Goal: Task Accomplishment & Management: Use online tool/utility

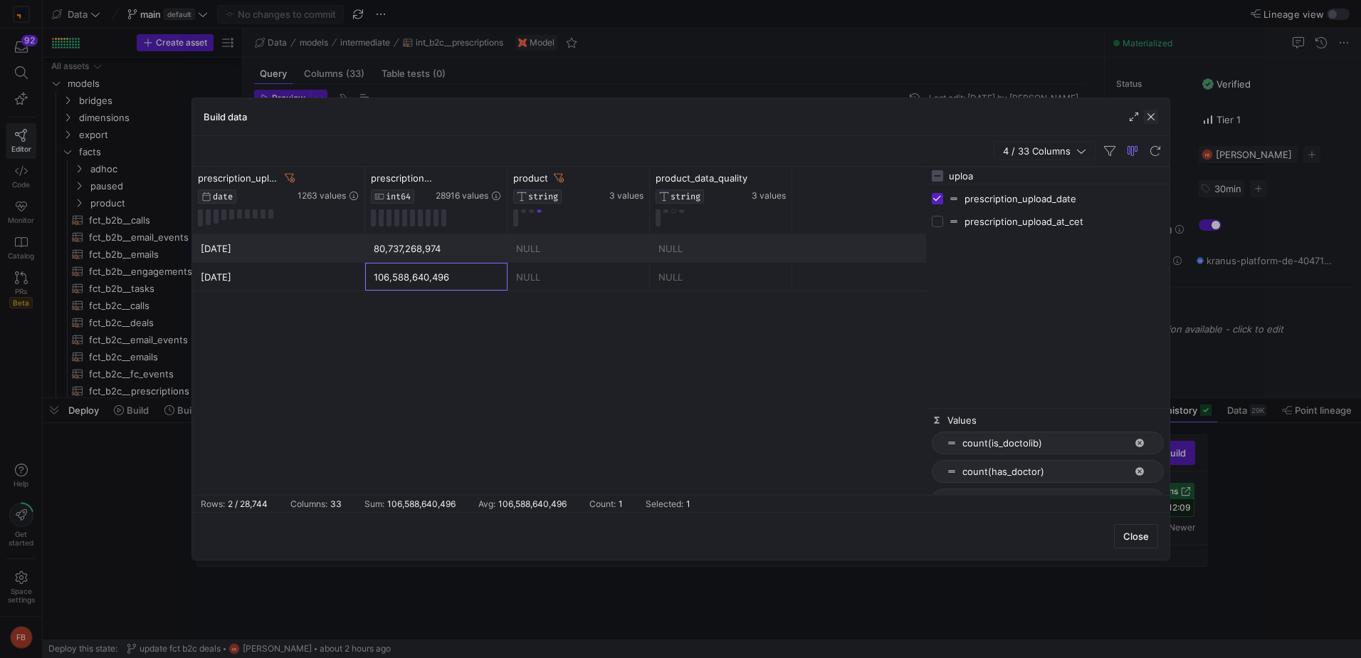
scroll to position [57, 0]
click at [1155, 120] on span "button" at bounding box center [1151, 117] width 14 height 14
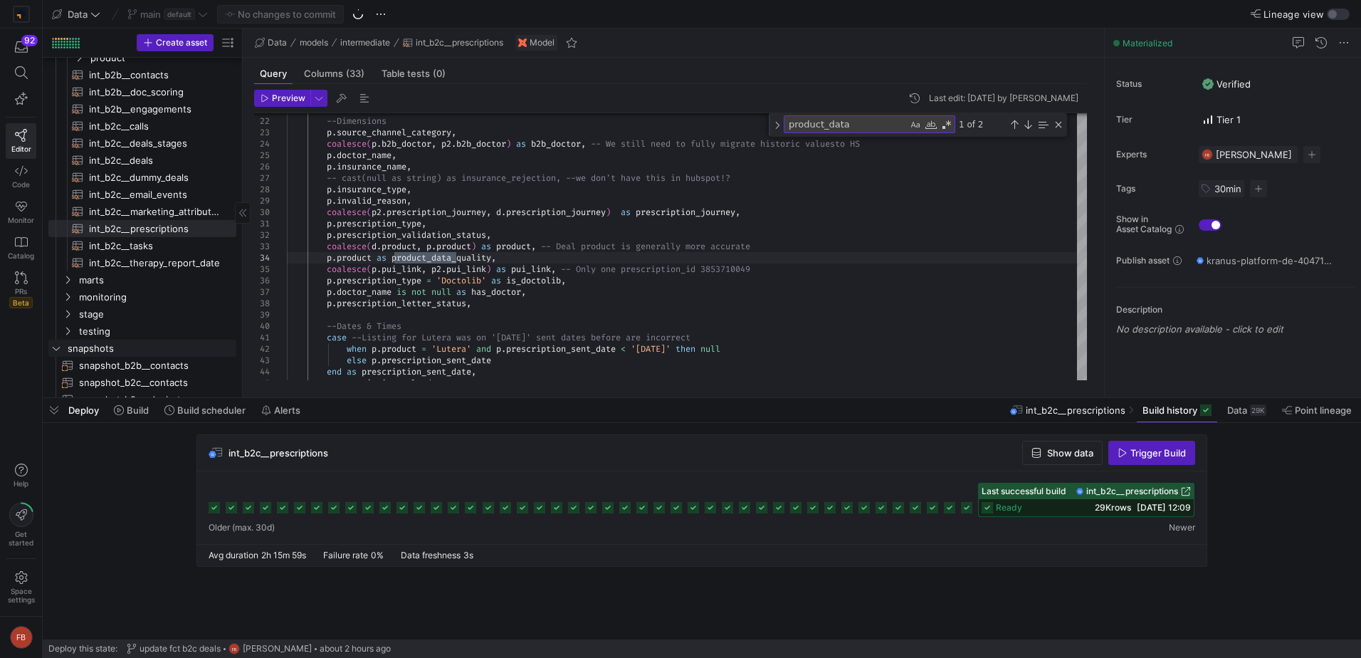
scroll to position [570, 0]
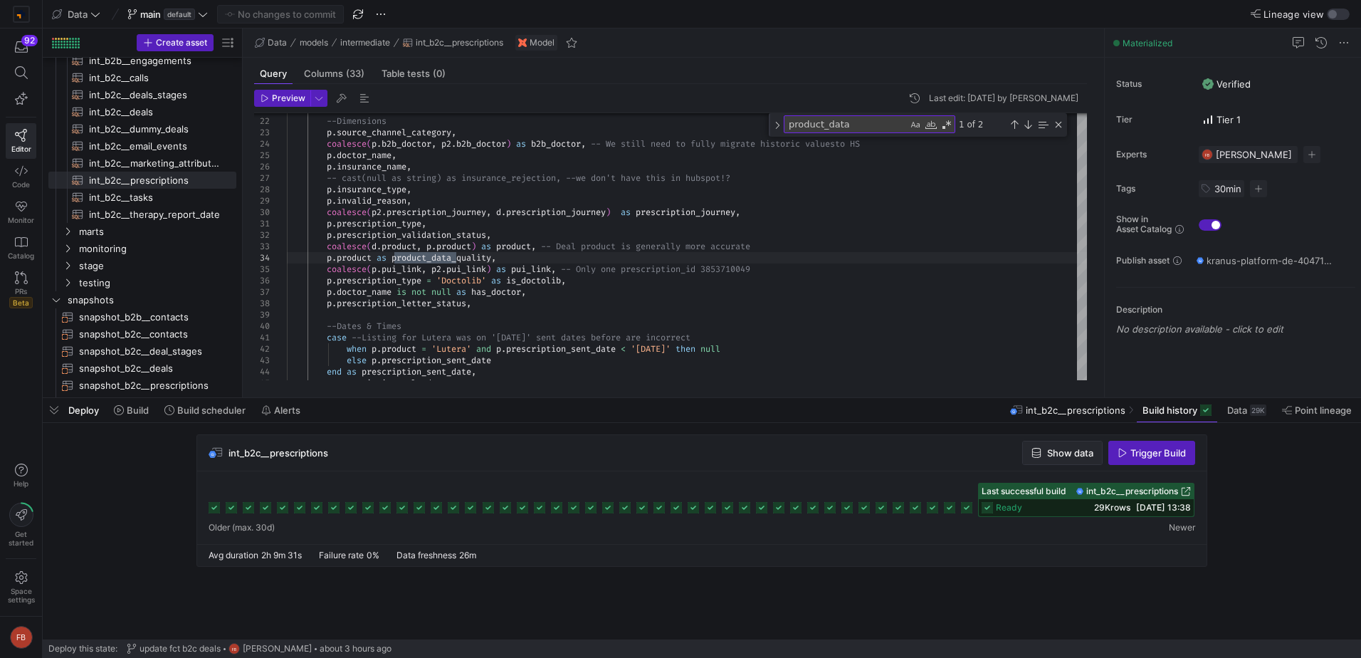
click at [1054, 451] on span "Show data" at bounding box center [1070, 452] width 46 height 11
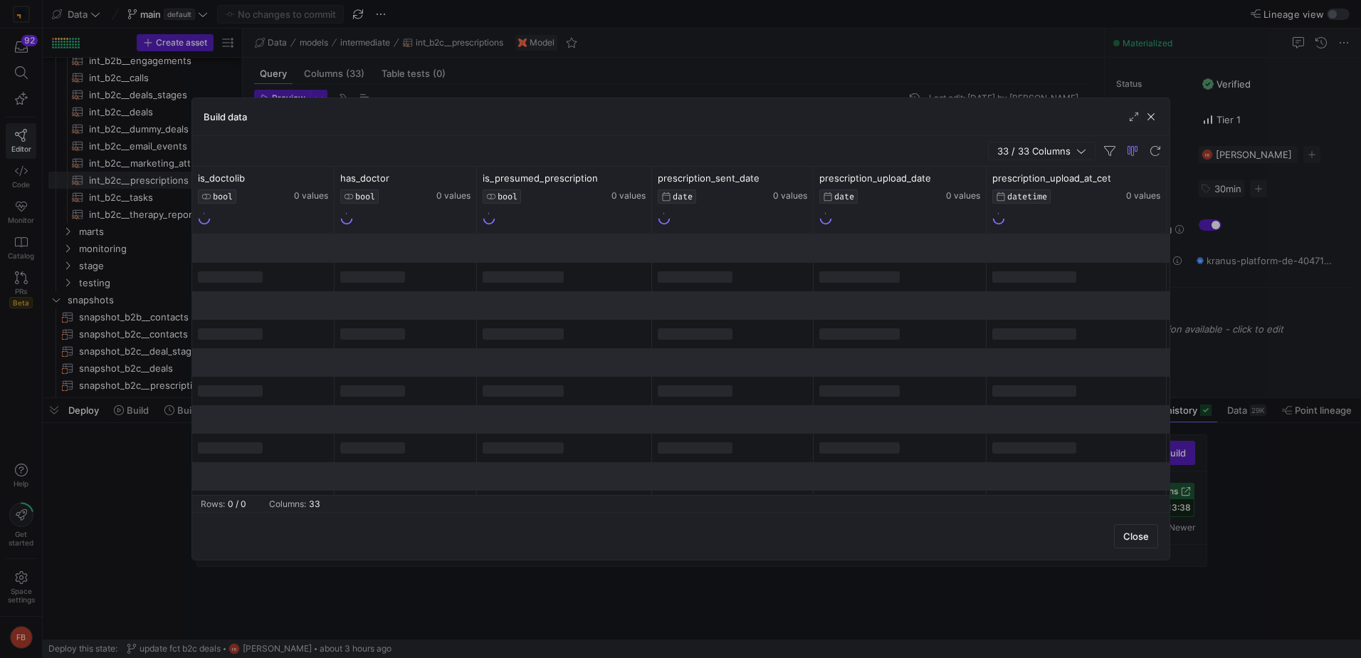
click at [1032, 157] on span "button" at bounding box center [1042, 150] width 106 height 17
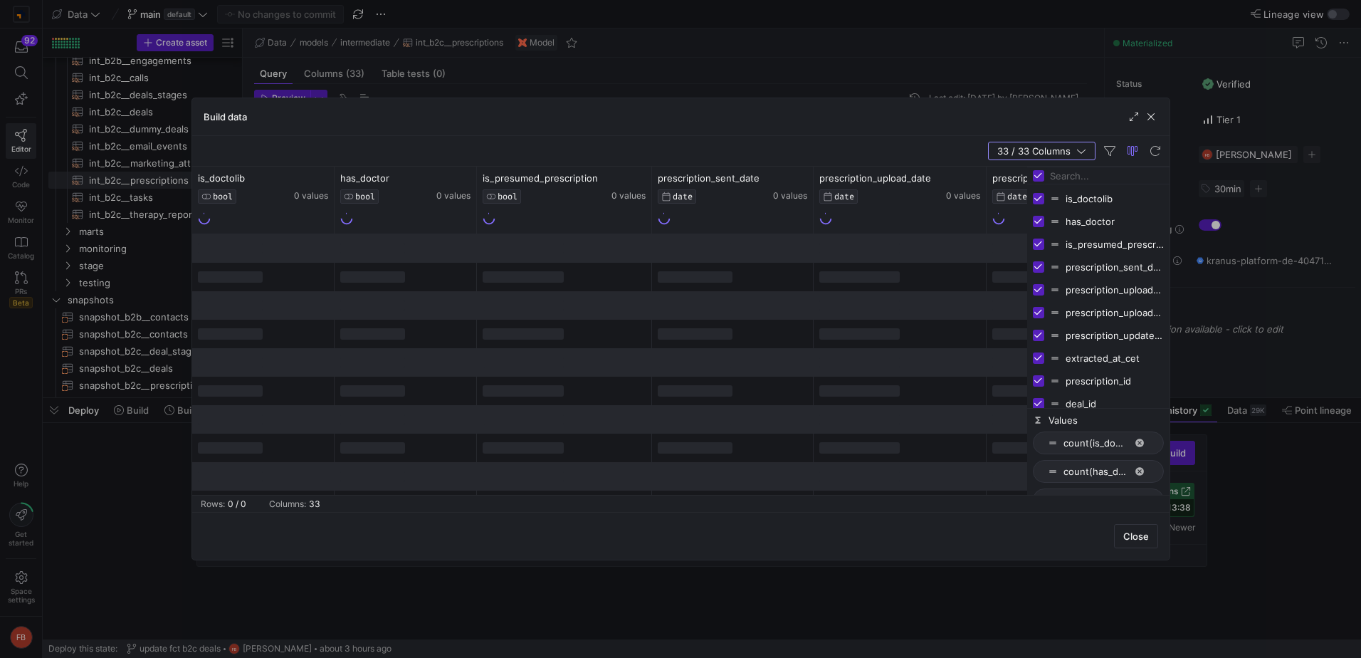
click at [1040, 172] on input "Toggle Select All Columns" at bounding box center [1038, 175] width 11 height 11
checkbox input "false"
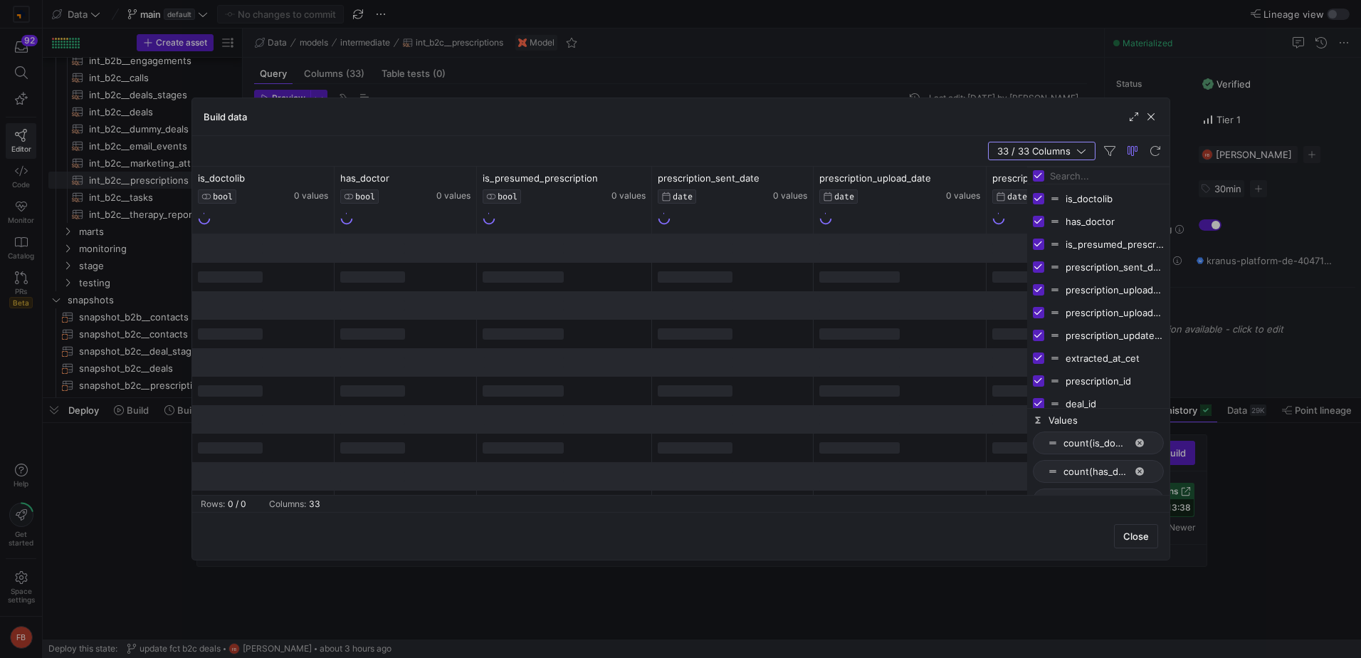
checkbox input "false"
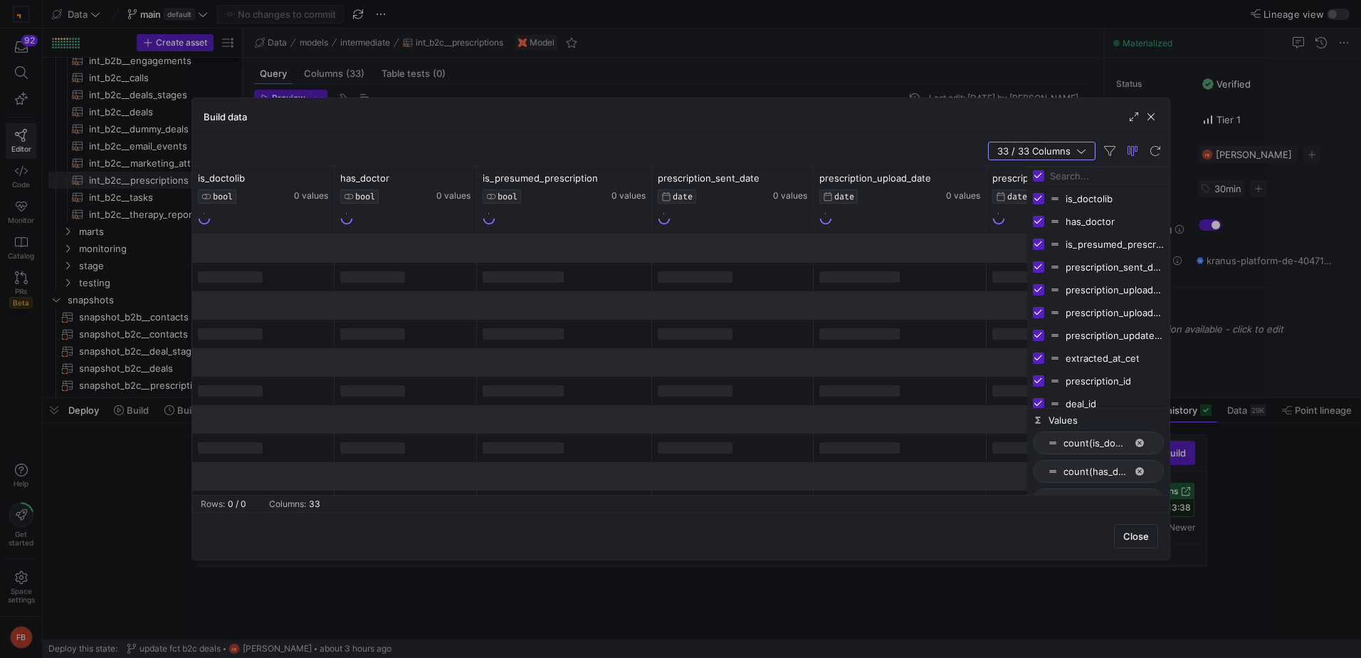
checkbox input "false"
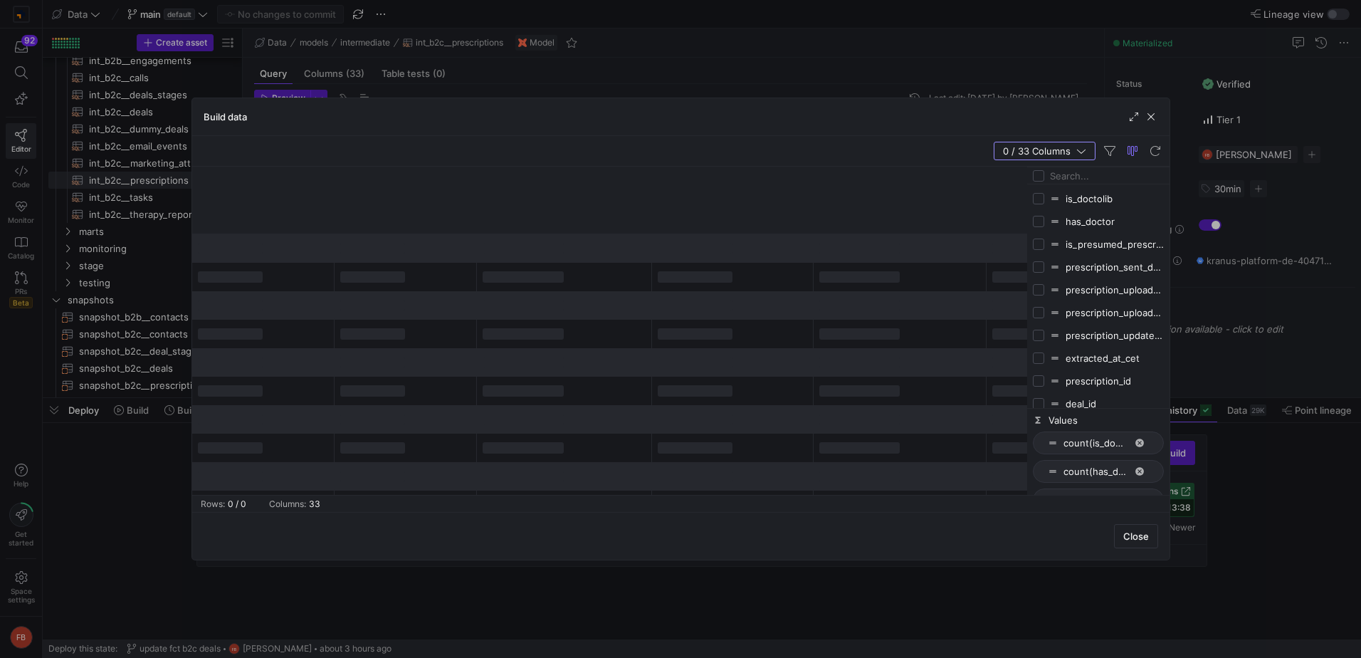
click at [1062, 181] on input "Filter Columns Input" at bounding box center [1107, 176] width 114 height 28
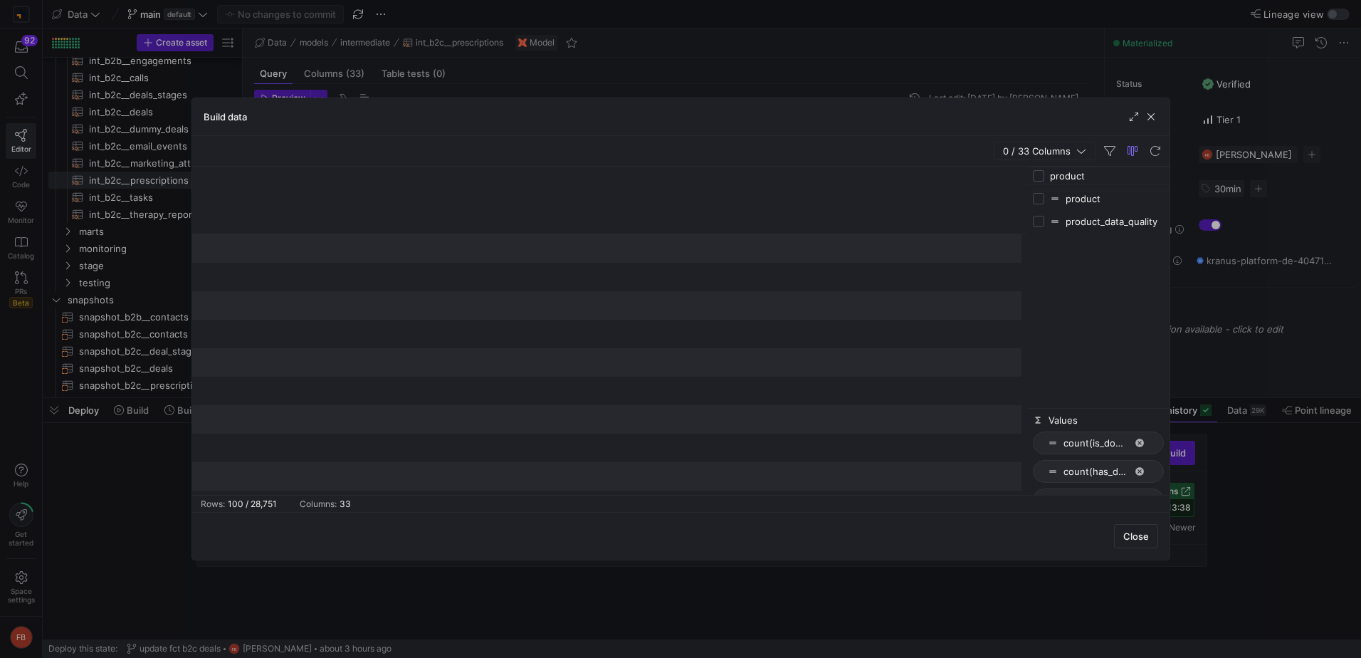
type input "product"
click at [1039, 221] on input "Press SPACE to toggle visibility (hidden)" at bounding box center [1038, 221] width 11 height 11
checkbox input "true"
checkbox input "false"
click at [214, 212] on button at bounding box center [216, 211] width 5 height 4
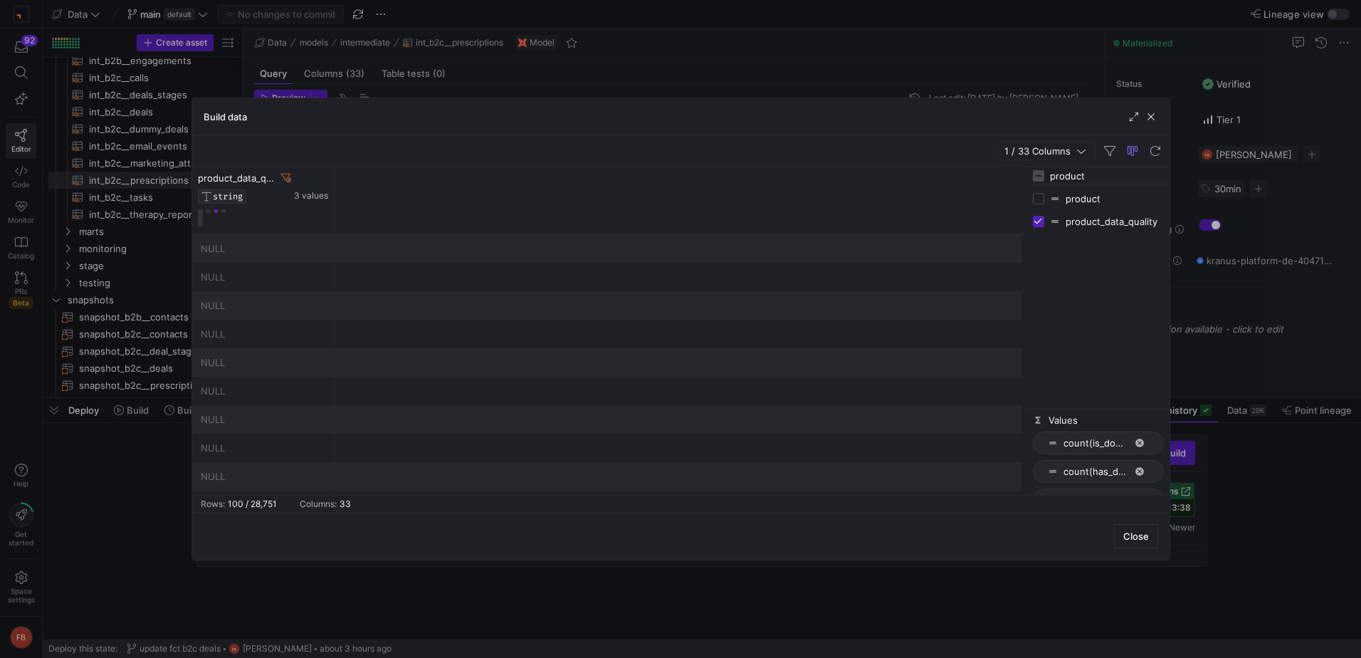
click at [1109, 172] on input "product" at bounding box center [1107, 176] width 114 height 28
type input "prescription_id"
click at [1040, 202] on input "Press SPACE to toggle visibility (hidden)" at bounding box center [1038, 198] width 11 height 11
checkbox input "true"
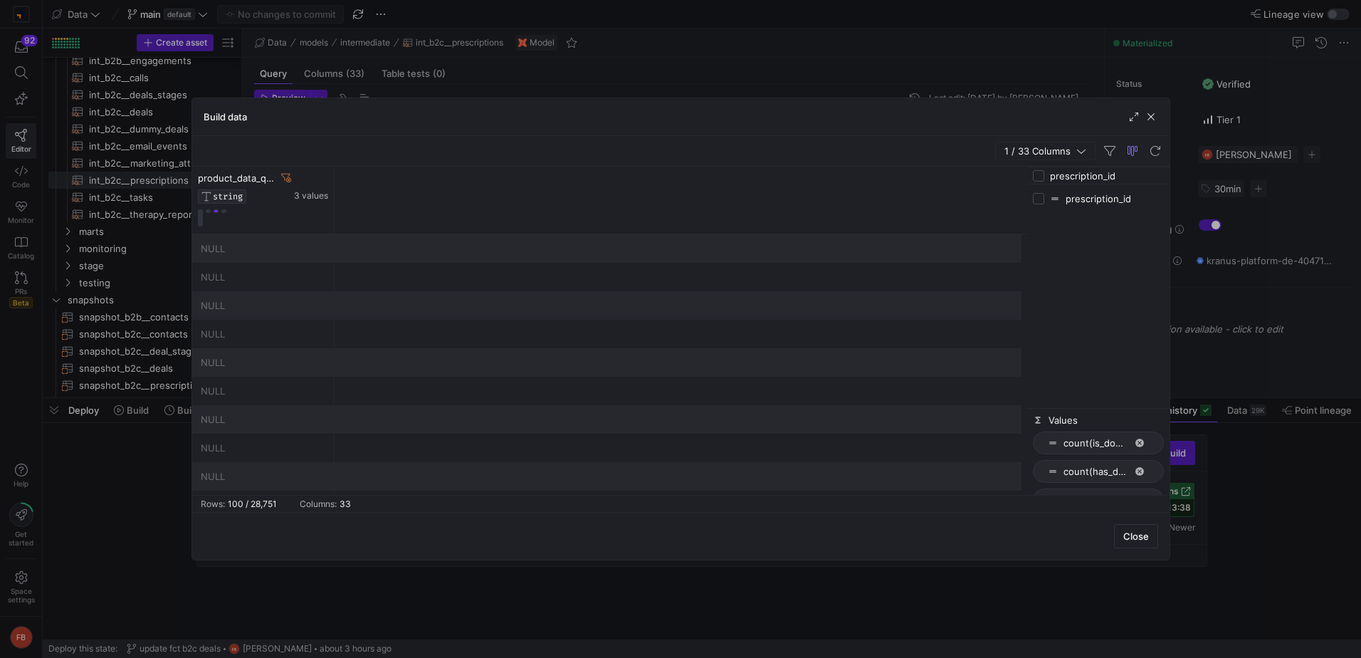
checkbox input "true"
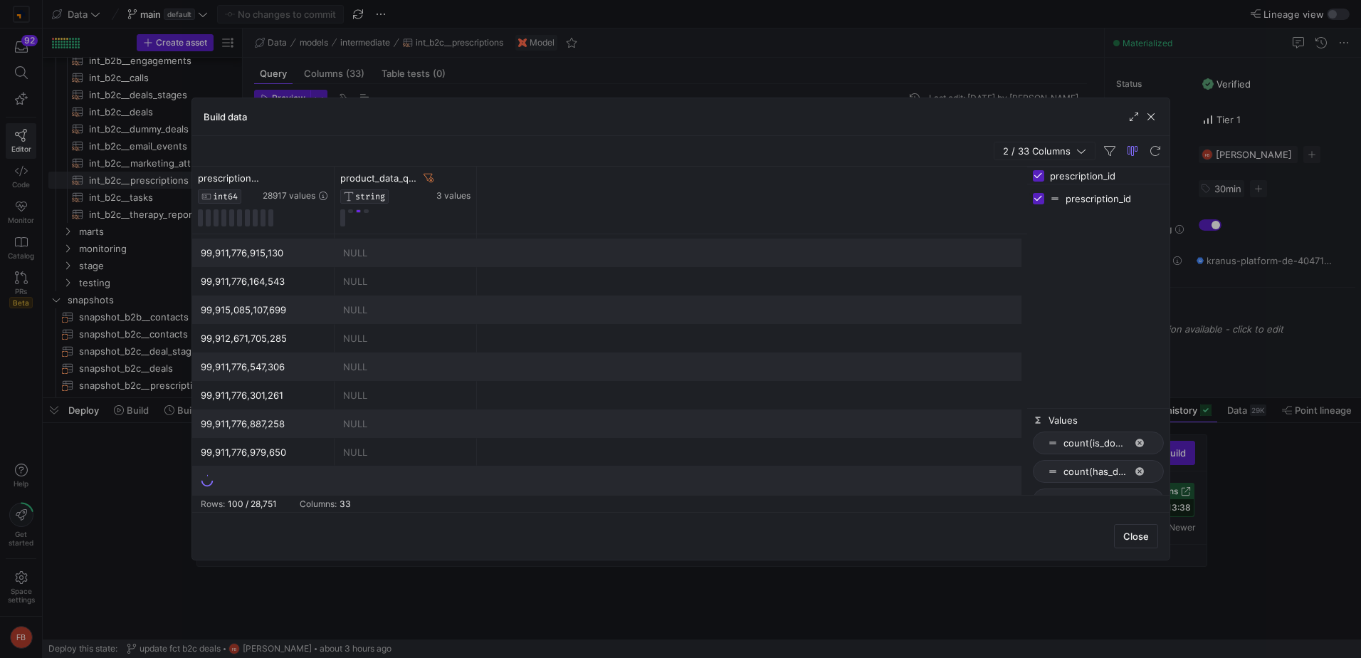
scroll to position [2616, 0]
click at [1153, 120] on span "button" at bounding box center [1151, 117] width 14 height 14
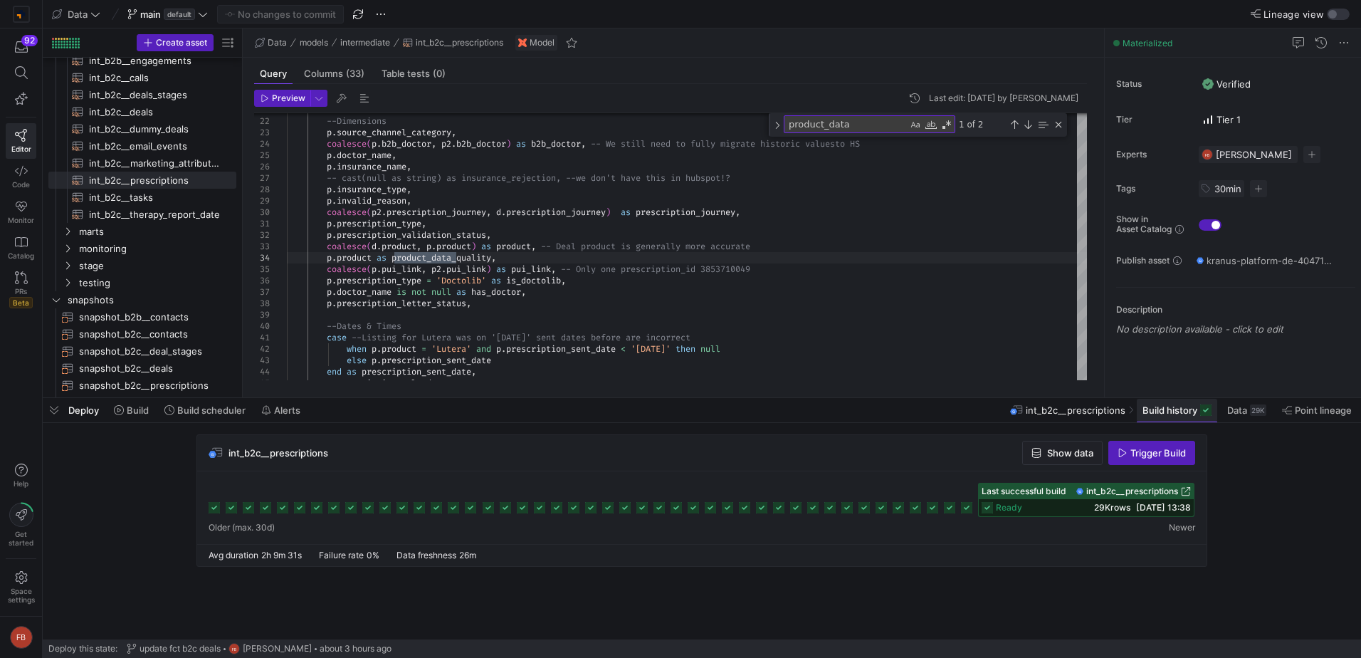
click at [1189, 413] on span "Build history" at bounding box center [1170, 409] width 55 height 11
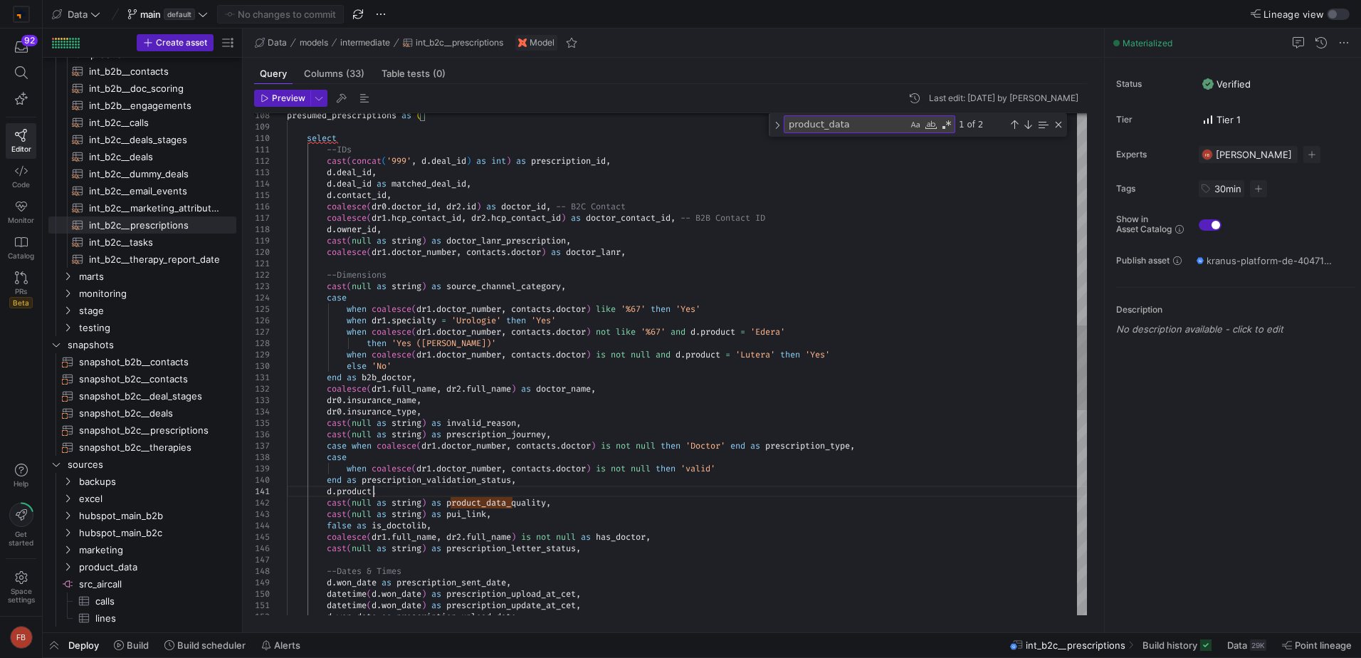
scroll to position [57, 0]
drag, startPoint x: 374, startPoint y: 493, endPoint x: 329, endPoint y: 491, distance: 44.9
click at [329, 491] on div "coalesce ( dr1 . doctor_number , contacts . doctor ) as doctor_lanr , --Dimensi…" at bounding box center [687, 342] width 800 height 2951
drag, startPoint x: 430, startPoint y: 503, endPoint x: 330, endPoint y: 499, distance: 100.5
click at [330, 499] on div "coalesce ( dr1 . doctor_number , contacts . doctor ) as doctor_lanr , --Dimensi…" at bounding box center [687, 342] width 800 height 2951
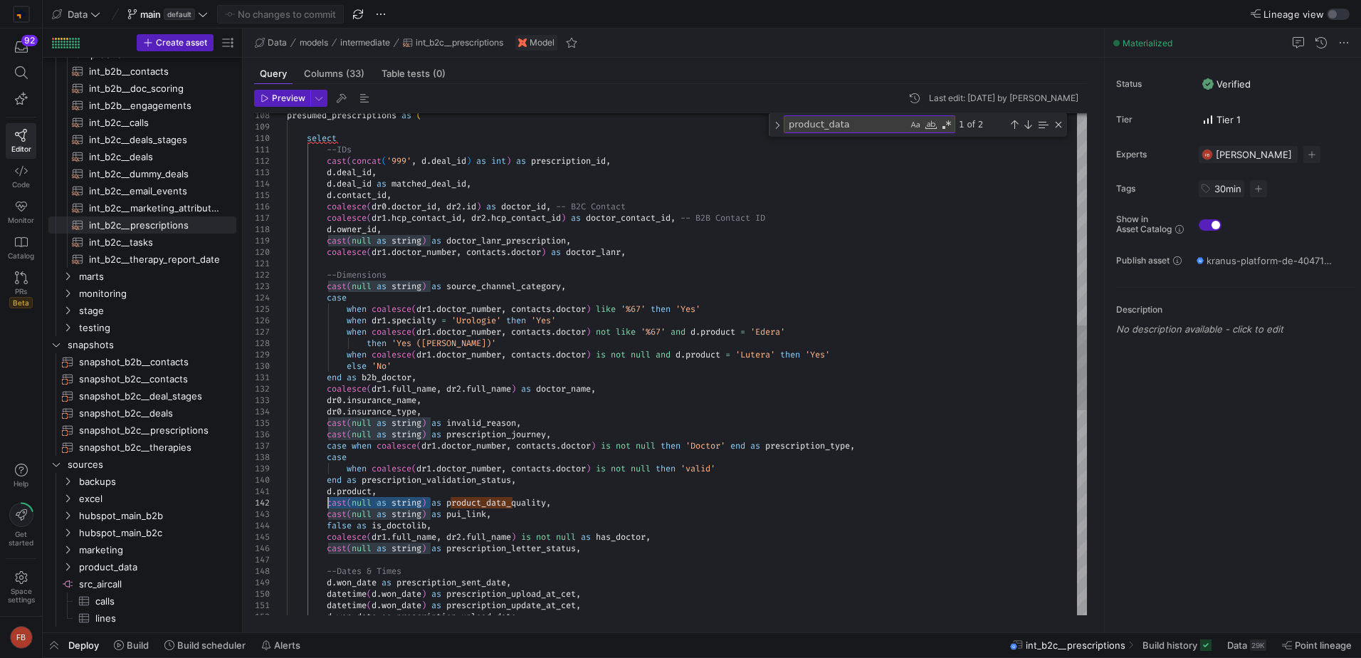
type textarea "d.product, d.product as product_data_quality, cast(null as string) as pui_link,…"
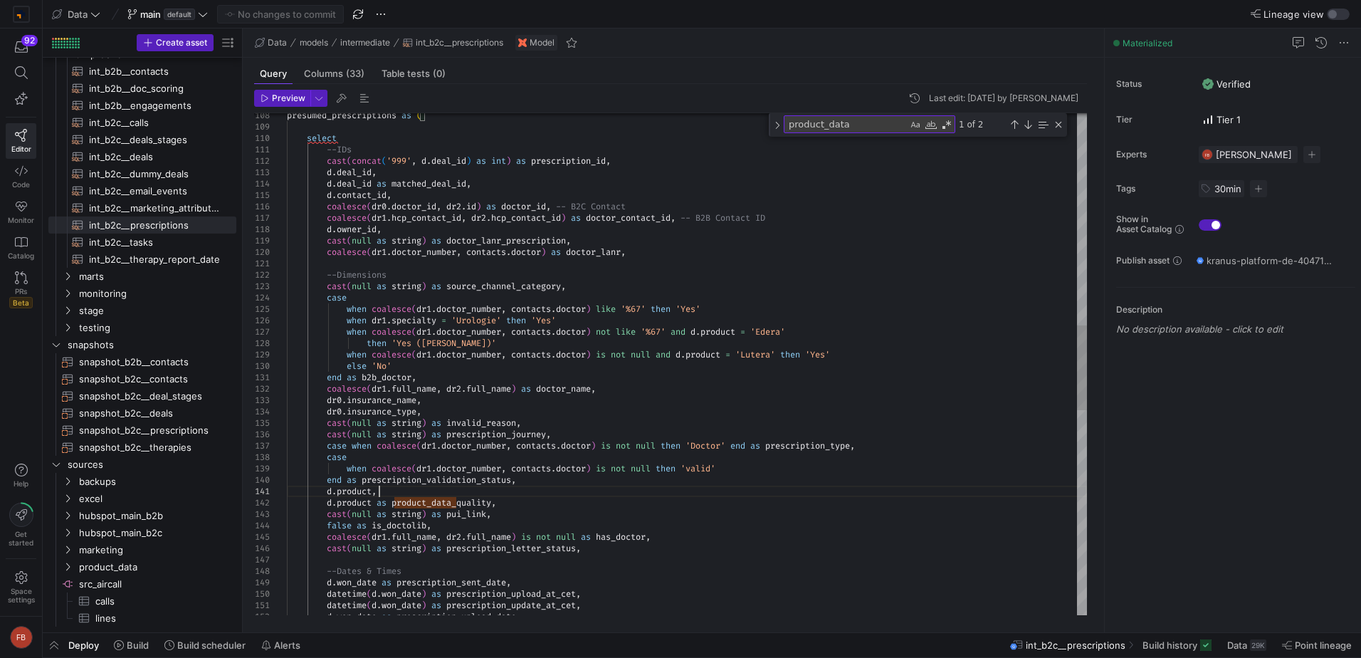
click at [595, 492] on div "coalesce ( dr1 . doctor_number , contacts . doctor ) as doctor_lanr , --Dimensi…" at bounding box center [687, 342] width 800 height 2951
click at [204, 16] on icon at bounding box center [203, 14] width 9 height 4
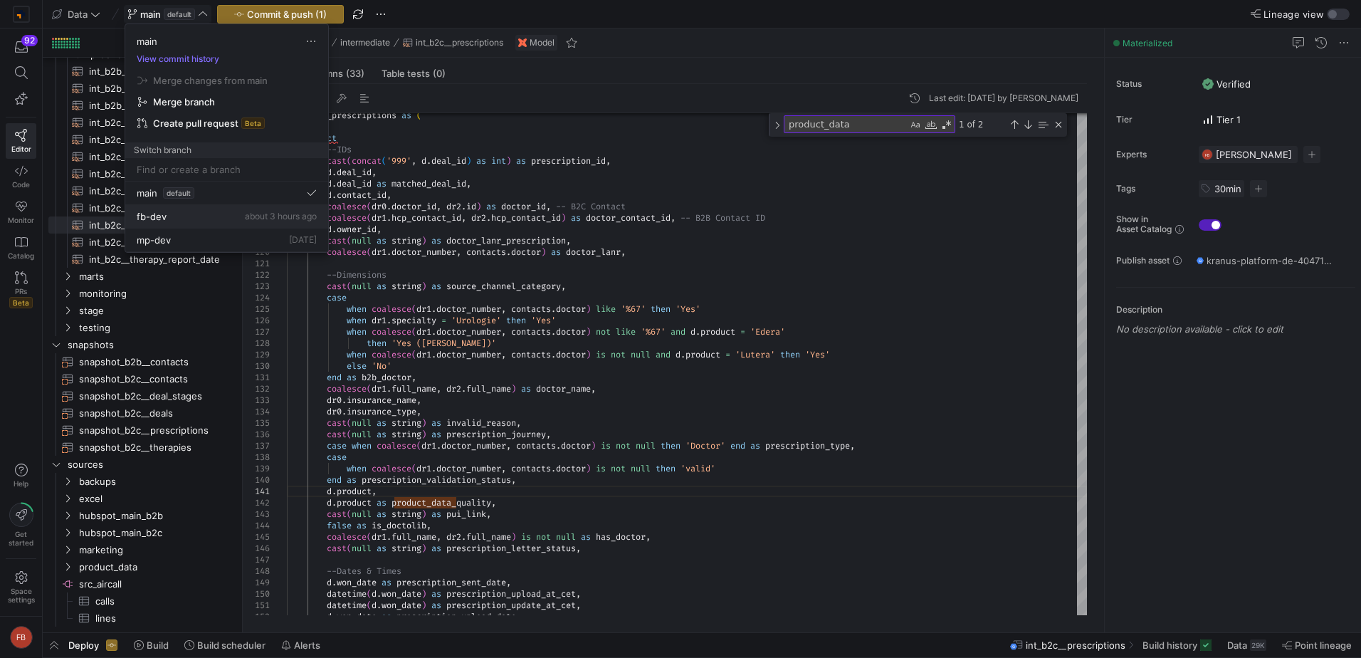
click at [182, 213] on div "fb-dev about 3 hours ago" at bounding box center [227, 216] width 180 height 11
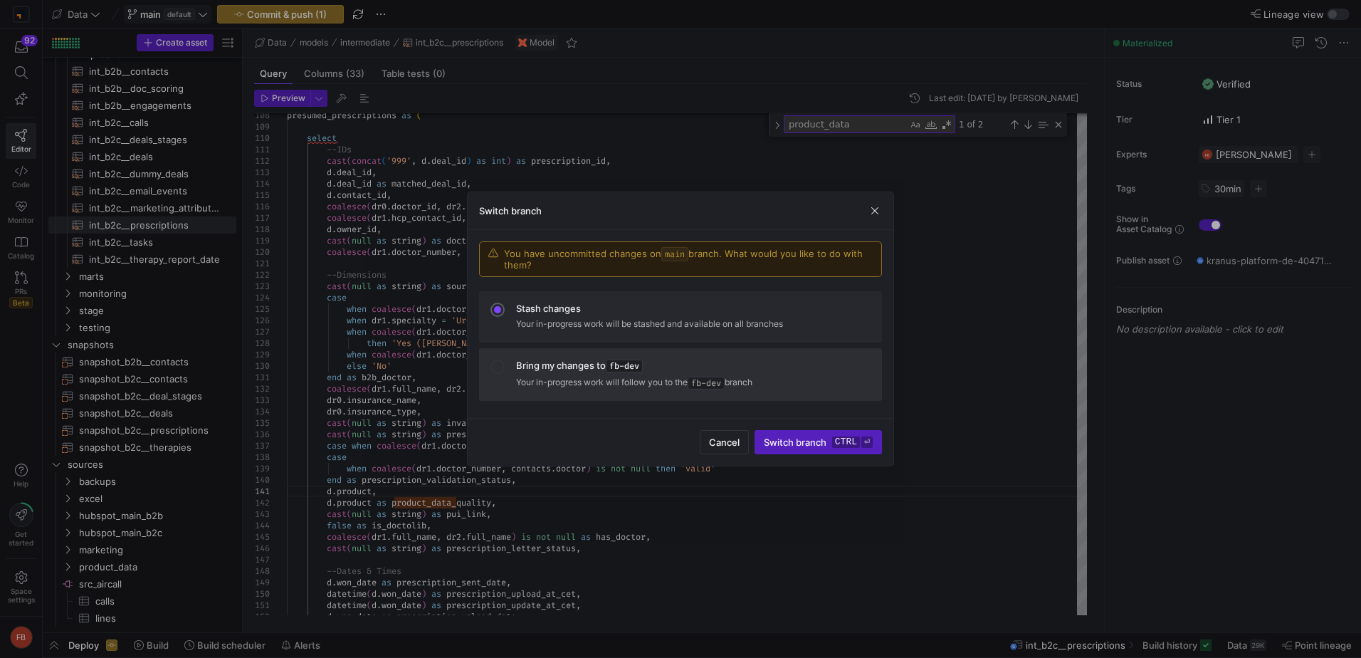
click at [627, 365] on span "fb-dev" at bounding box center [624, 366] width 37 height 13
click at [792, 433] on span "submit" at bounding box center [818, 442] width 126 height 23
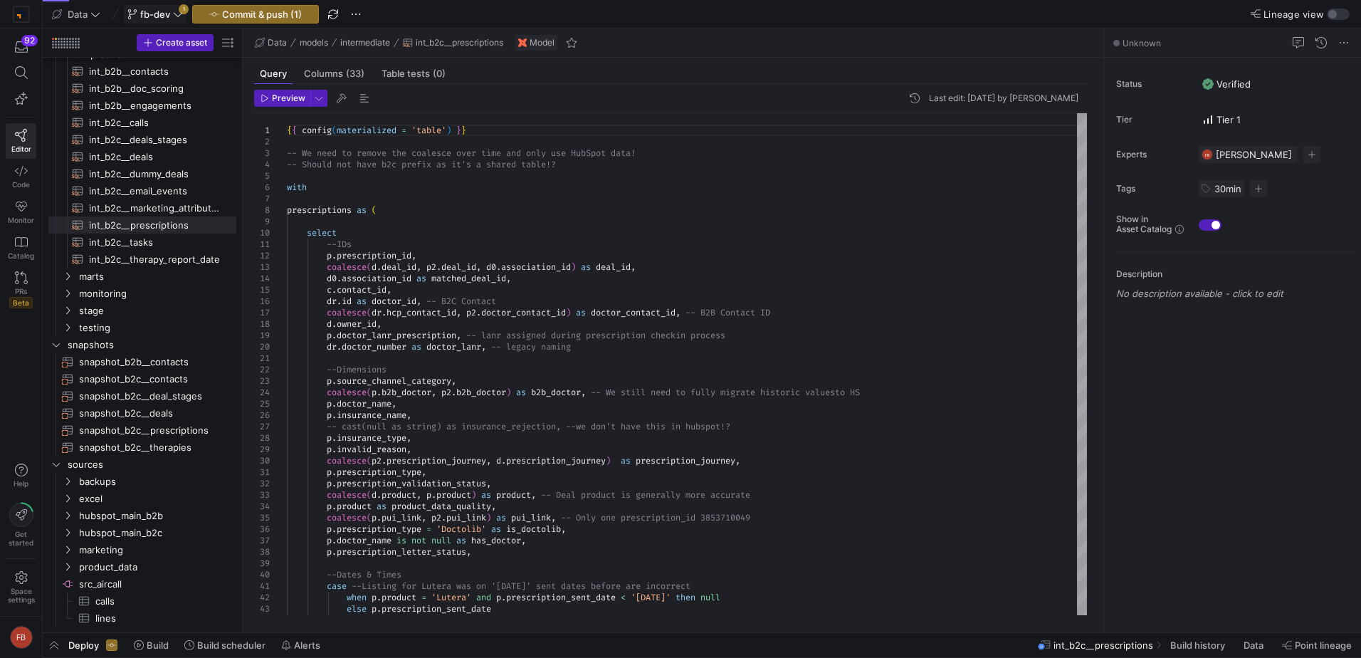
click at [173, 16] on icon at bounding box center [178, 14] width 10 height 10
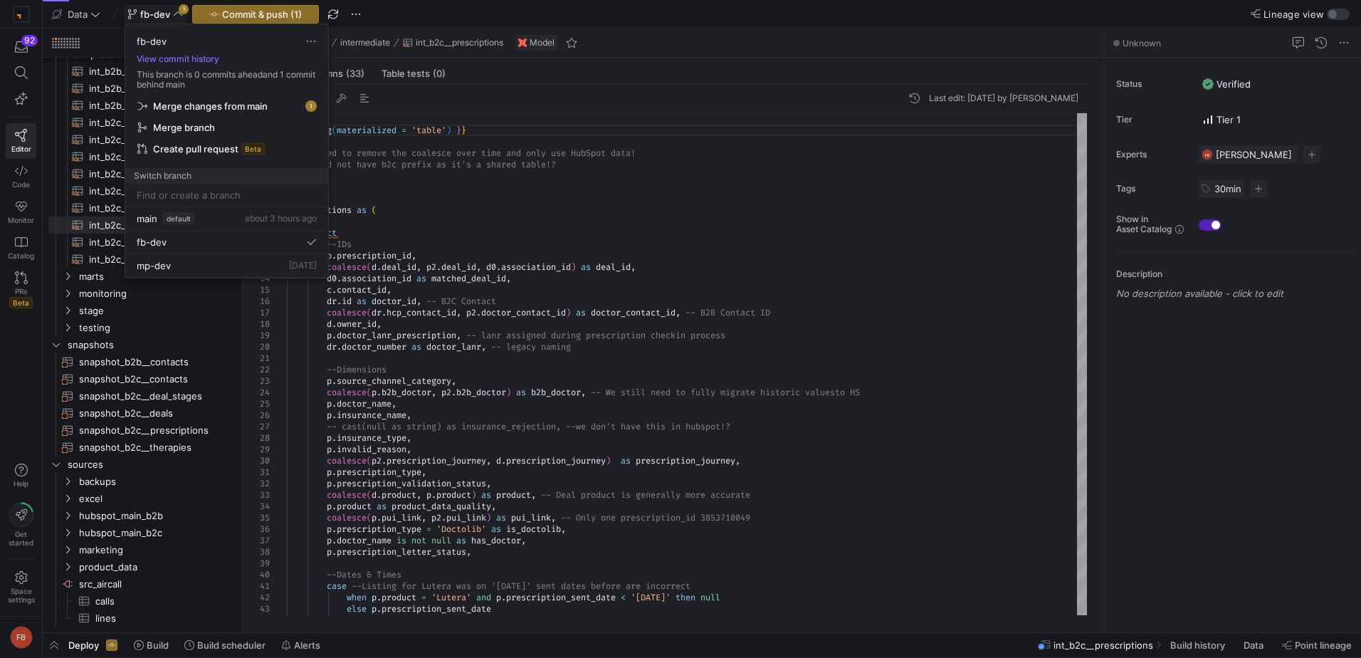
click at [219, 110] on span "Merge changes from main" at bounding box center [210, 105] width 115 height 11
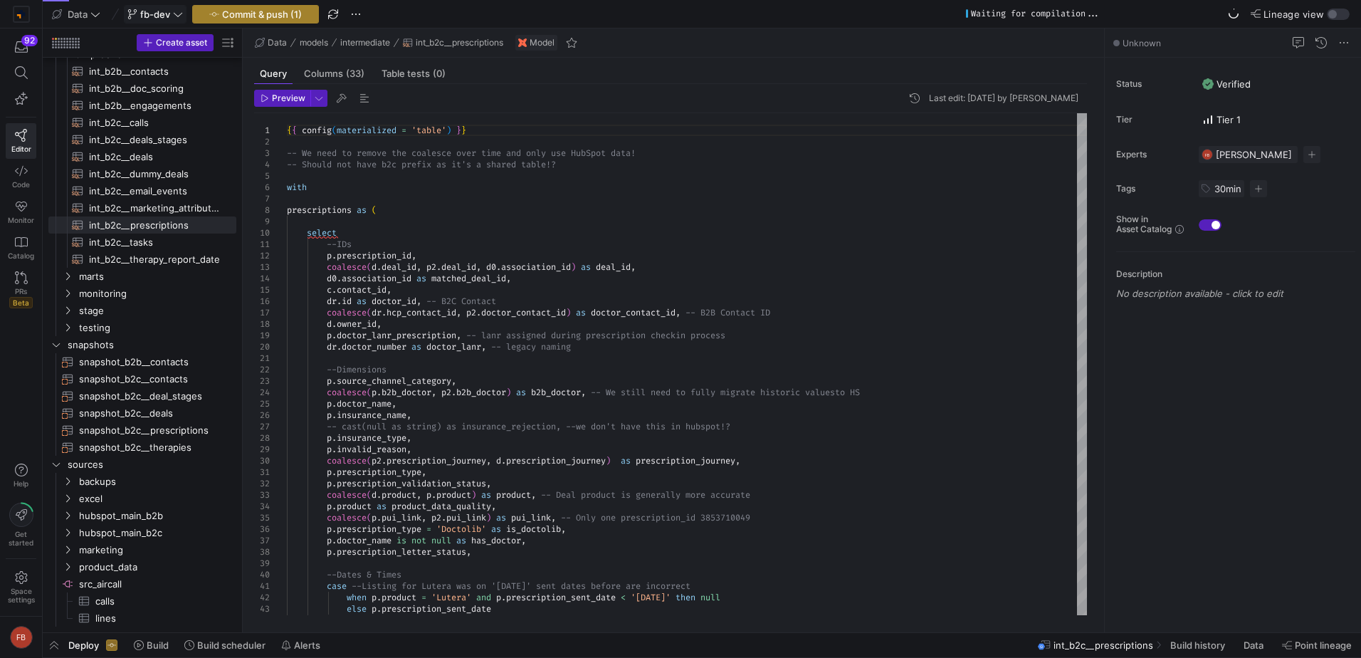
click at [224, 17] on span "Commit & push (1)" at bounding box center [262, 14] width 80 height 11
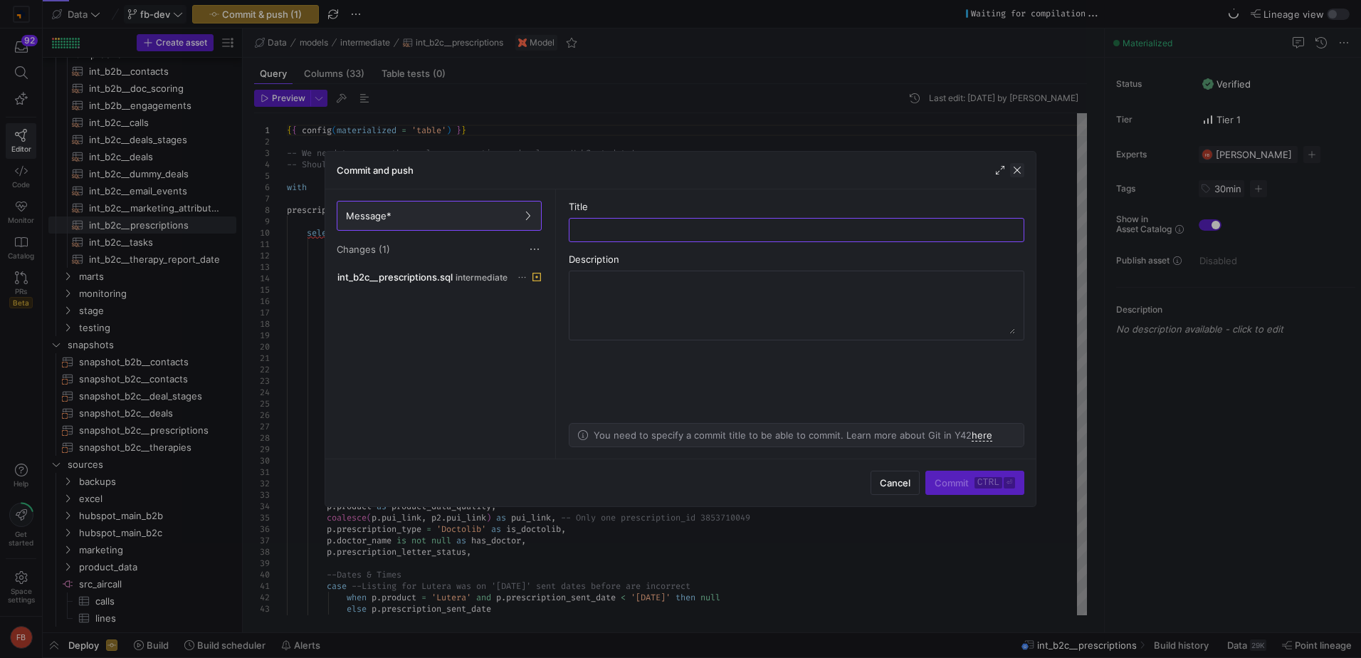
click at [1020, 169] on span "button" at bounding box center [1017, 170] width 14 height 14
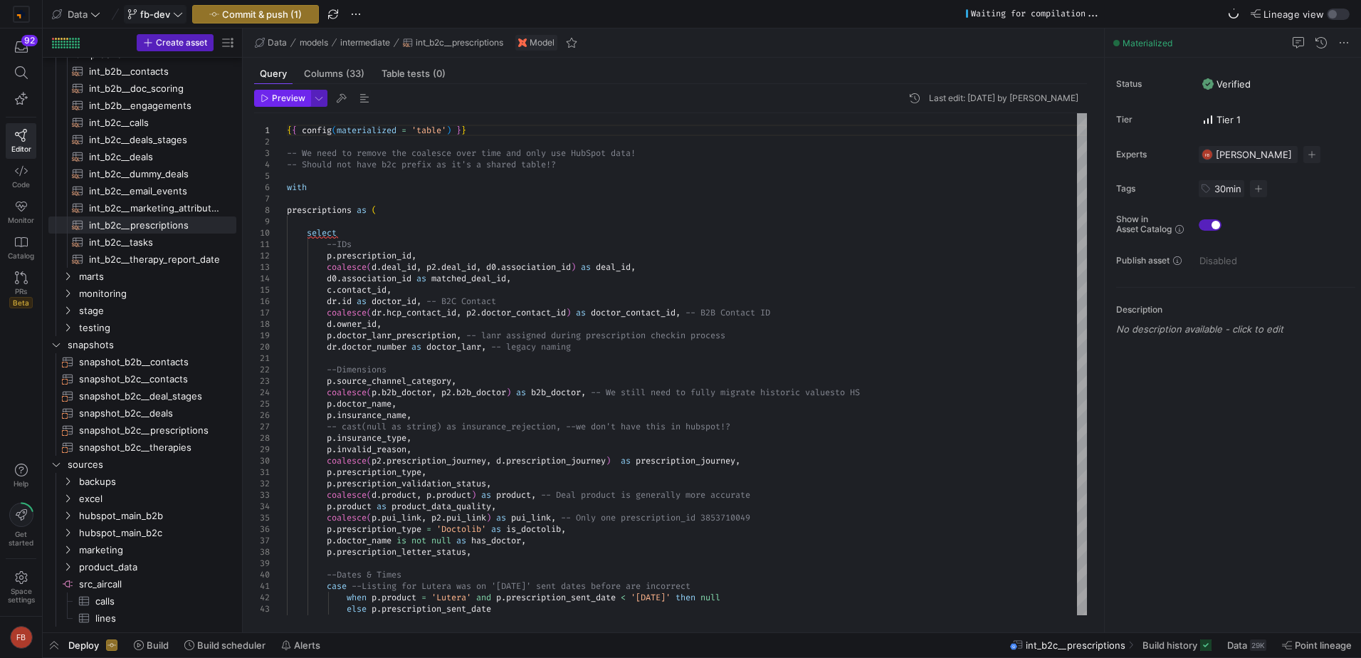
click at [298, 90] on span "button" at bounding box center [282, 98] width 55 height 16
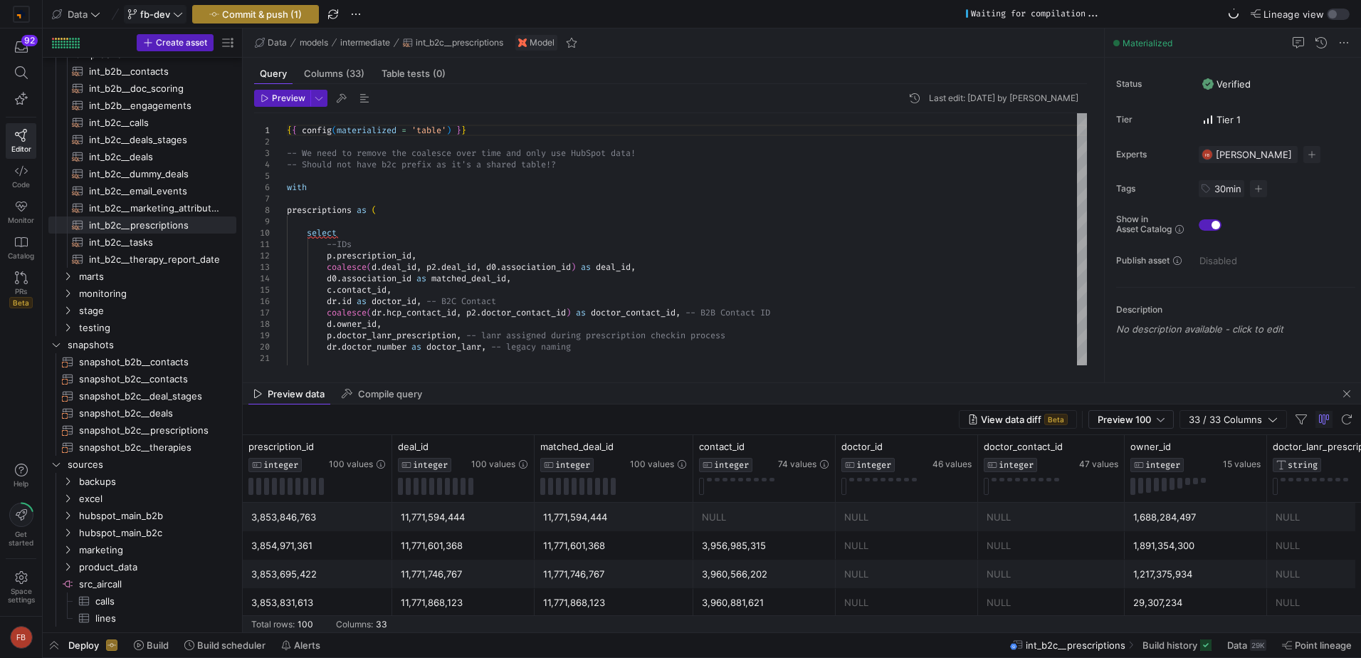
click at [280, 21] on span "button" at bounding box center [255, 14] width 125 height 17
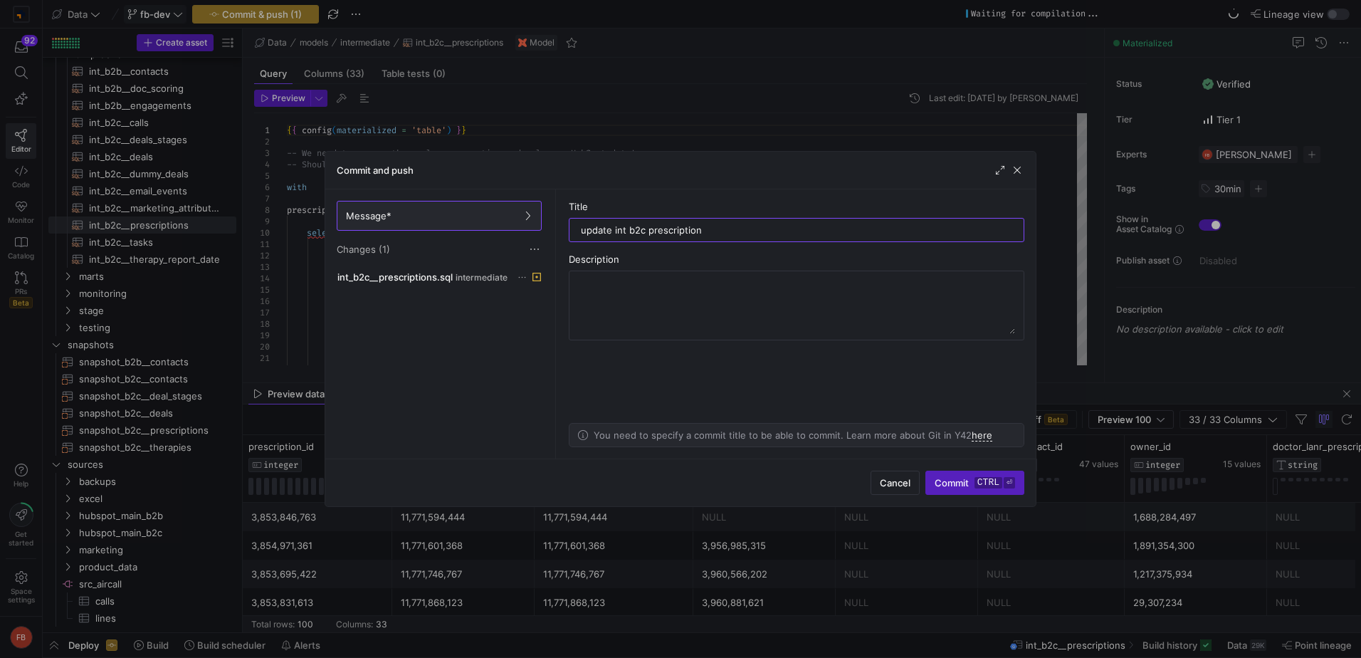
type input "update int b2c prescriptions"
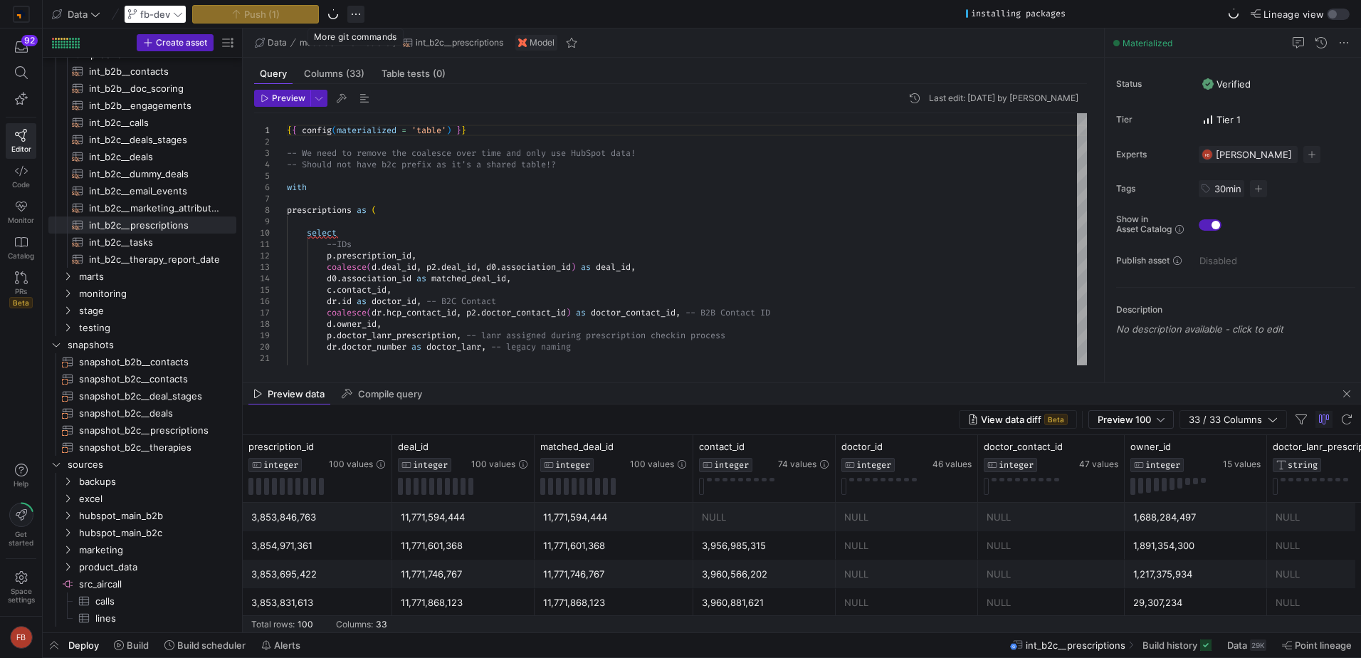
click at [364, 20] on span "button" at bounding box center [355, 14] width 17 height 17
click at [384, 16] on div at bounding box center [680, 329] width 1361 height 658
click at [356, 16] on span "button" at bounding box center [355, 14] width 17 height 17
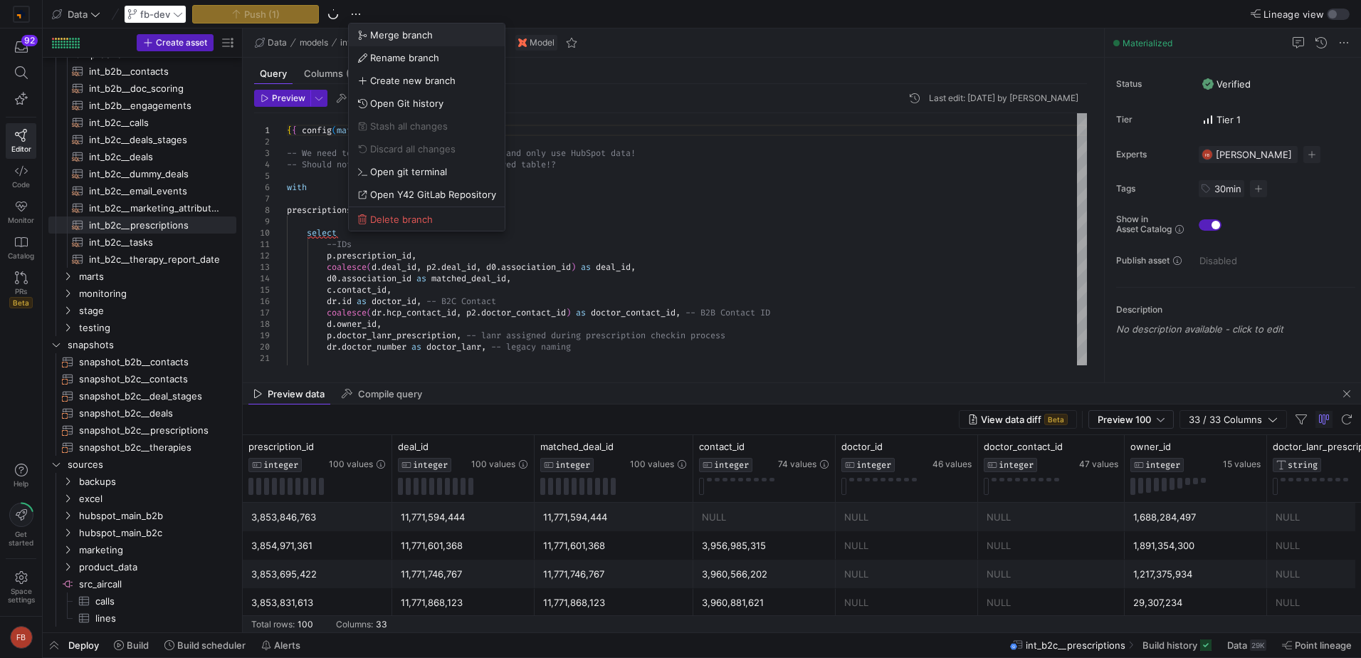
click at [367, 30] on span "Merge branch" at bounding box center [426, 34] width 139 height 11
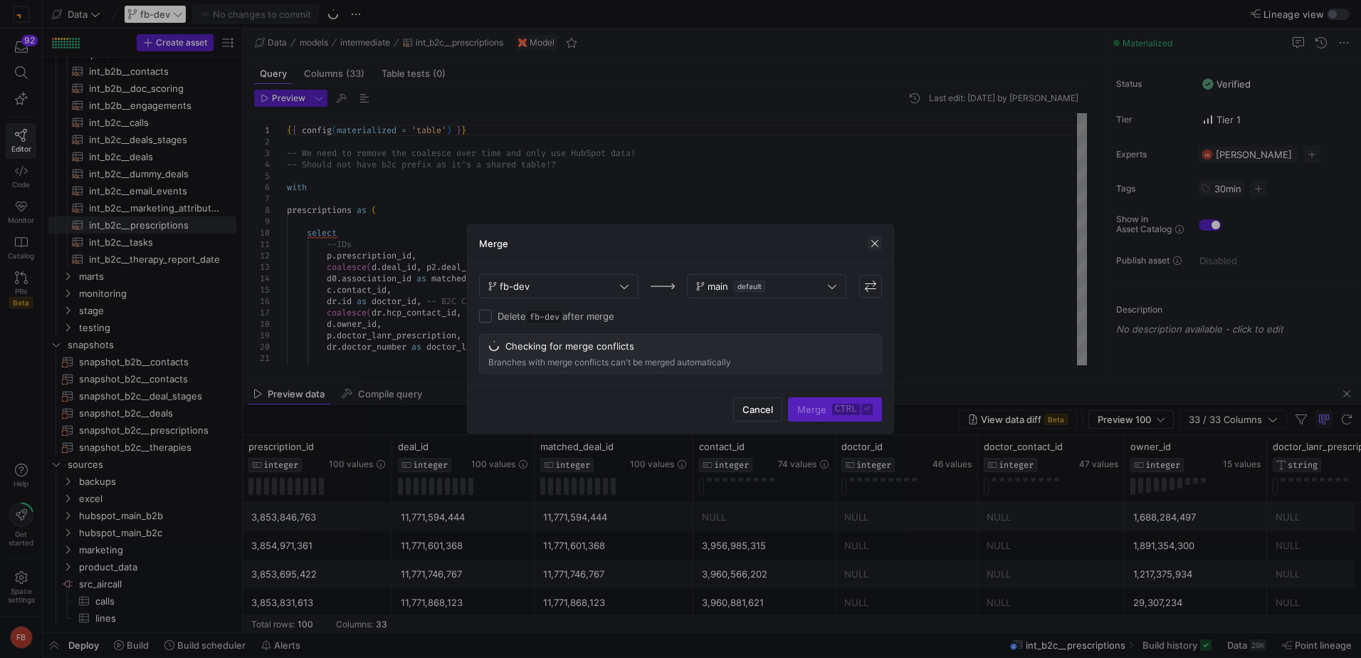
click at [879, 241] on span "button" at bounding box center [875, 243] width 14 height 14
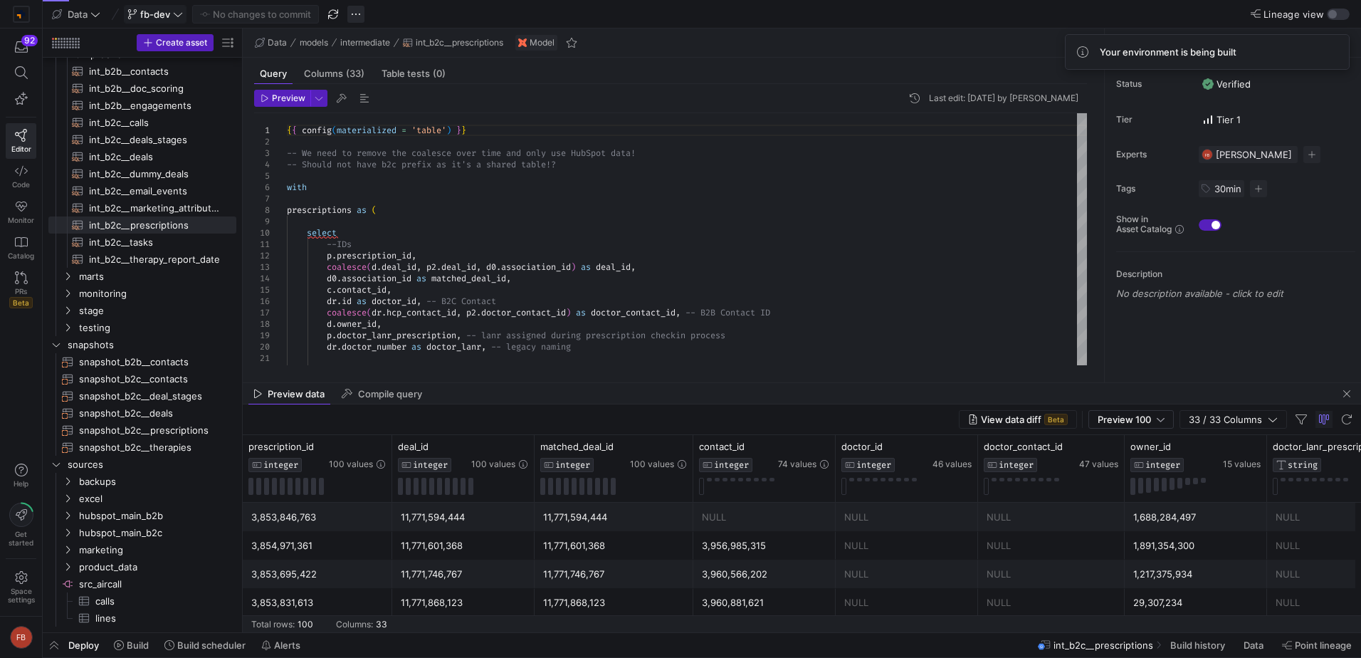
click at [357, 19] on span "button" at bounding box center [355, 14] width 17 height 17
click at [372, 37] on span "Merge branch" at bounding box center [401, 34] width 63 height 11
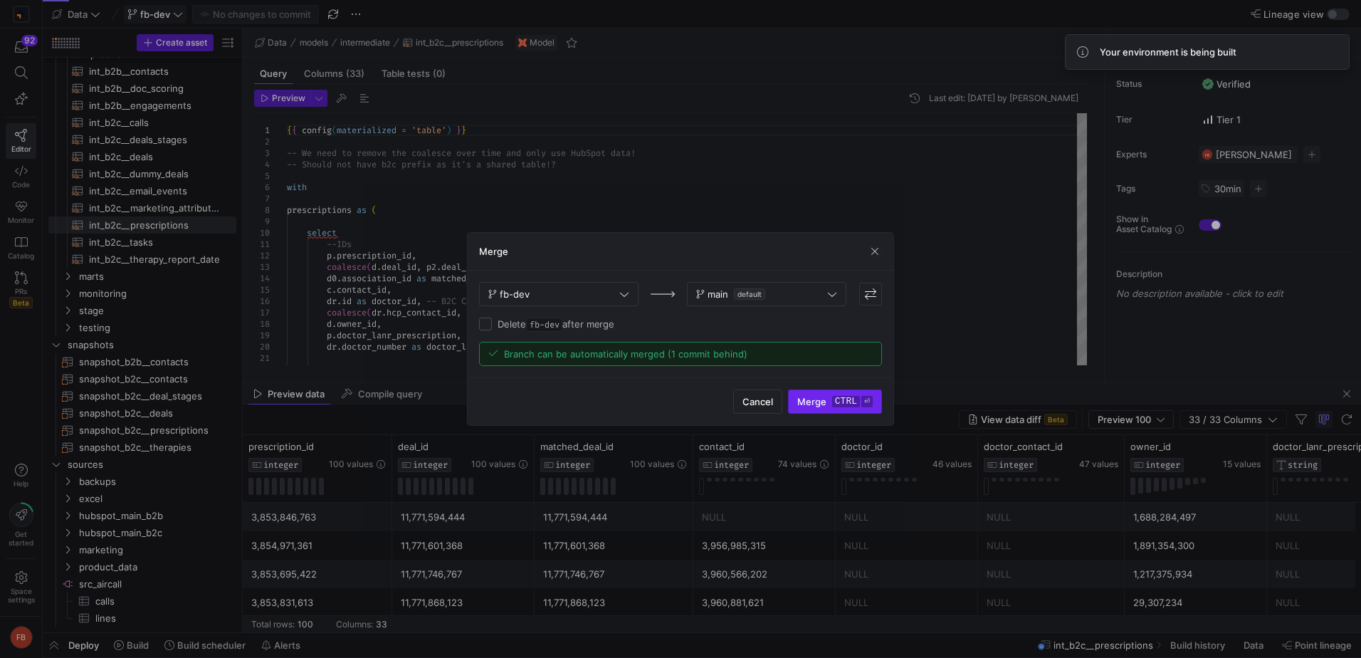
click at [839, 411] on span "submit" at bounding box center [835, 401] width 93 height 23
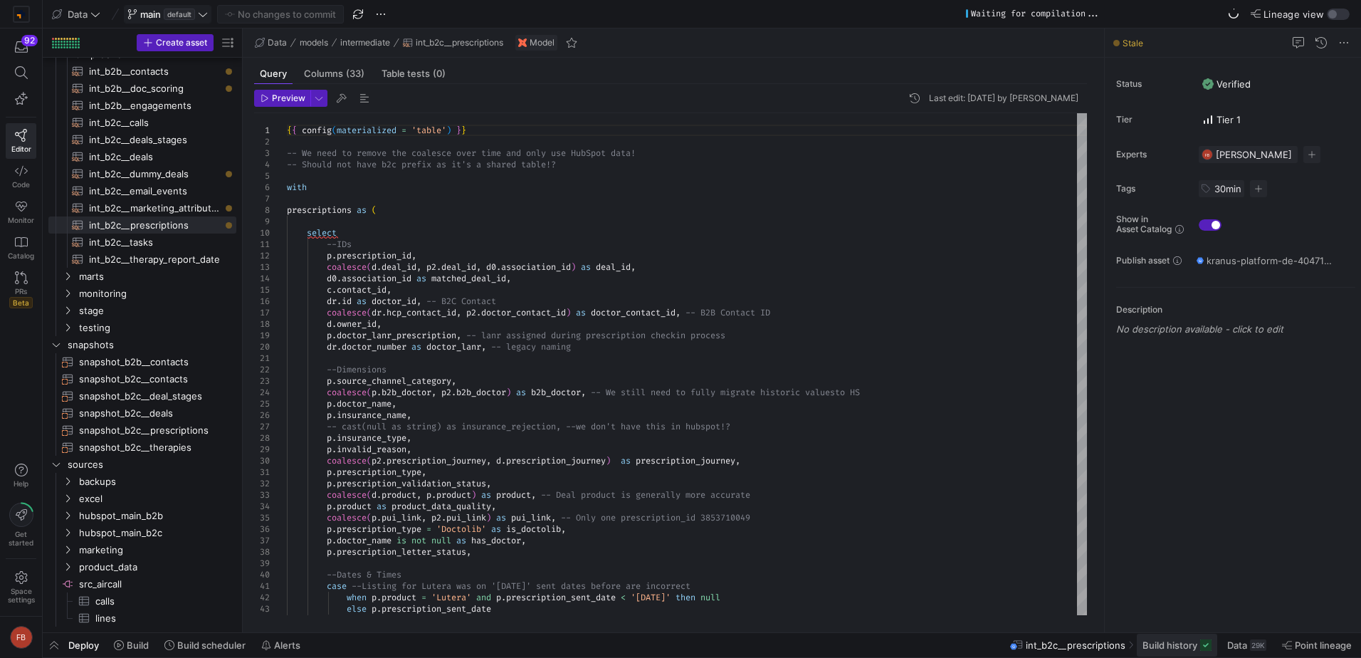
click at [1180, 642] on span "Build history" at bounding box center [1170, 644] width 55 height 11
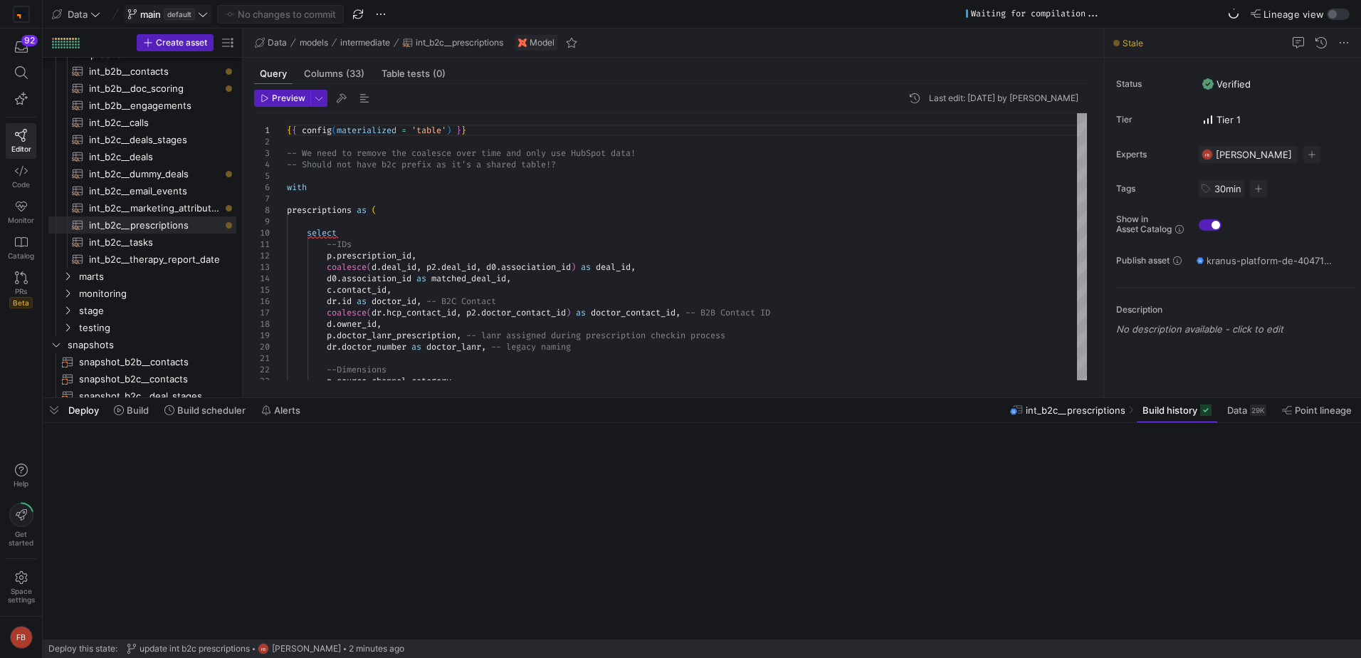
scroll to position [570, 0]
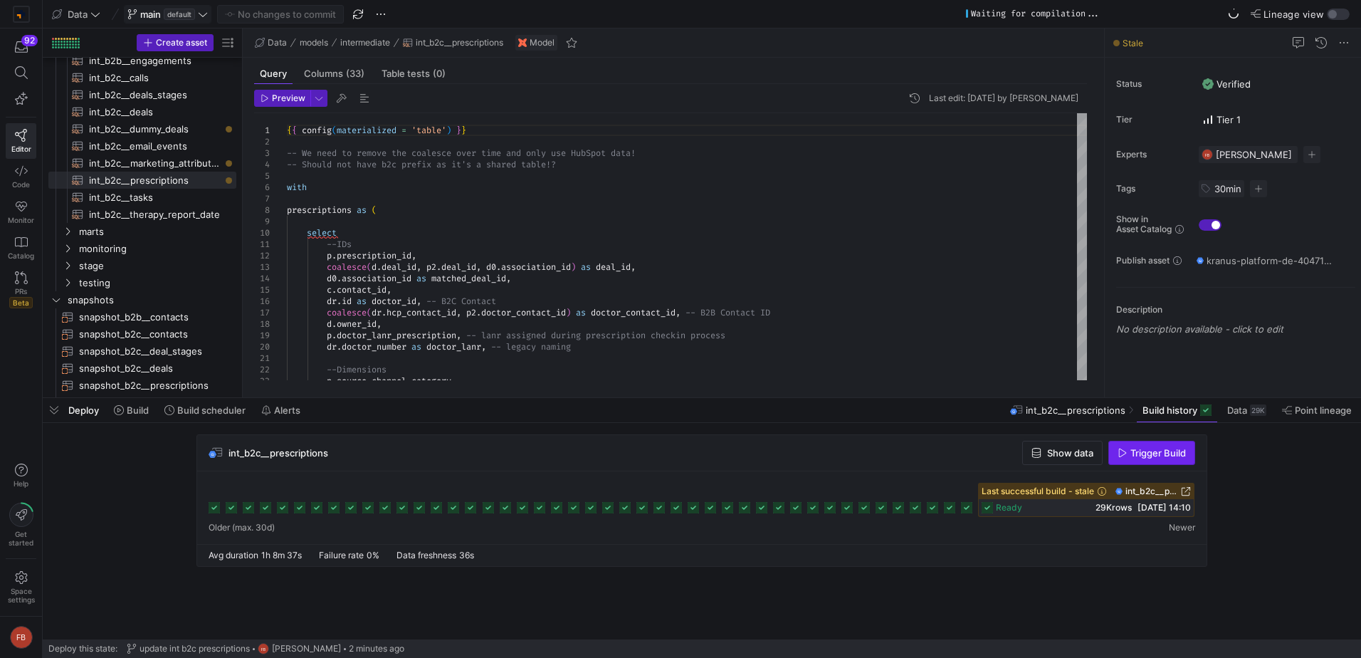
click at [1146, 456] on span "Trigger Build" at bounding box center [1159, 452] width 56 height 11
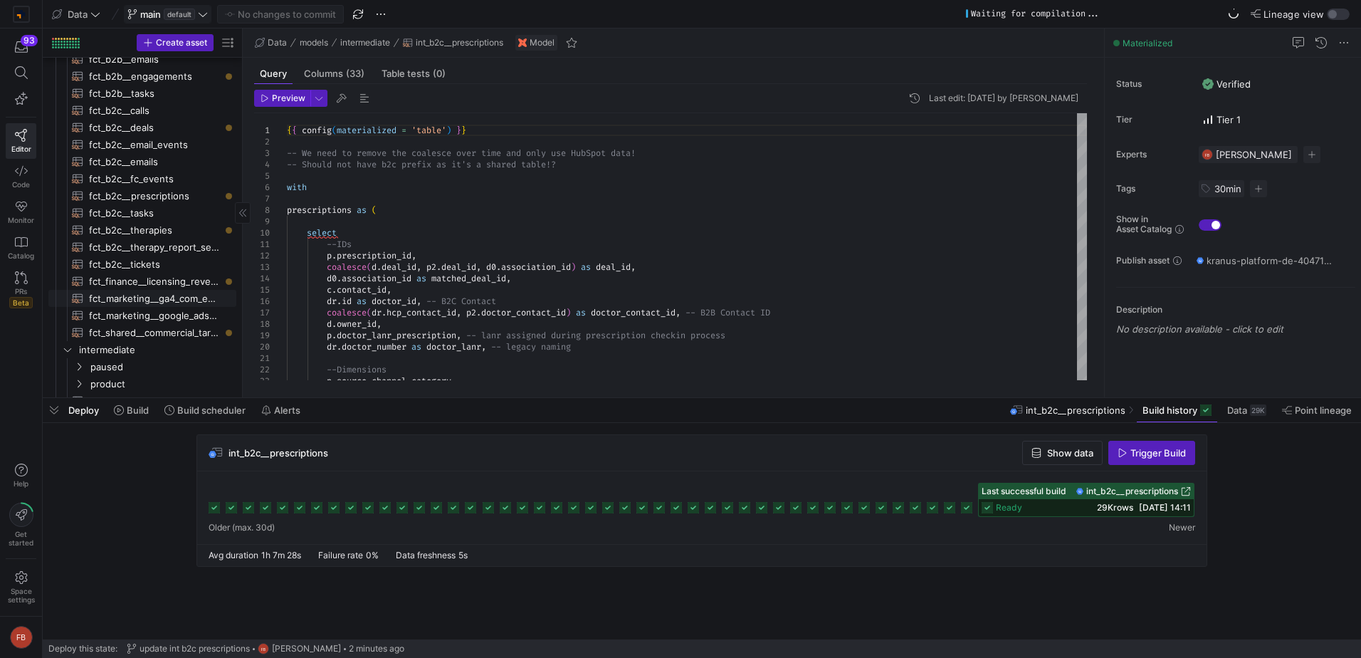
scroll to position [71, 0]
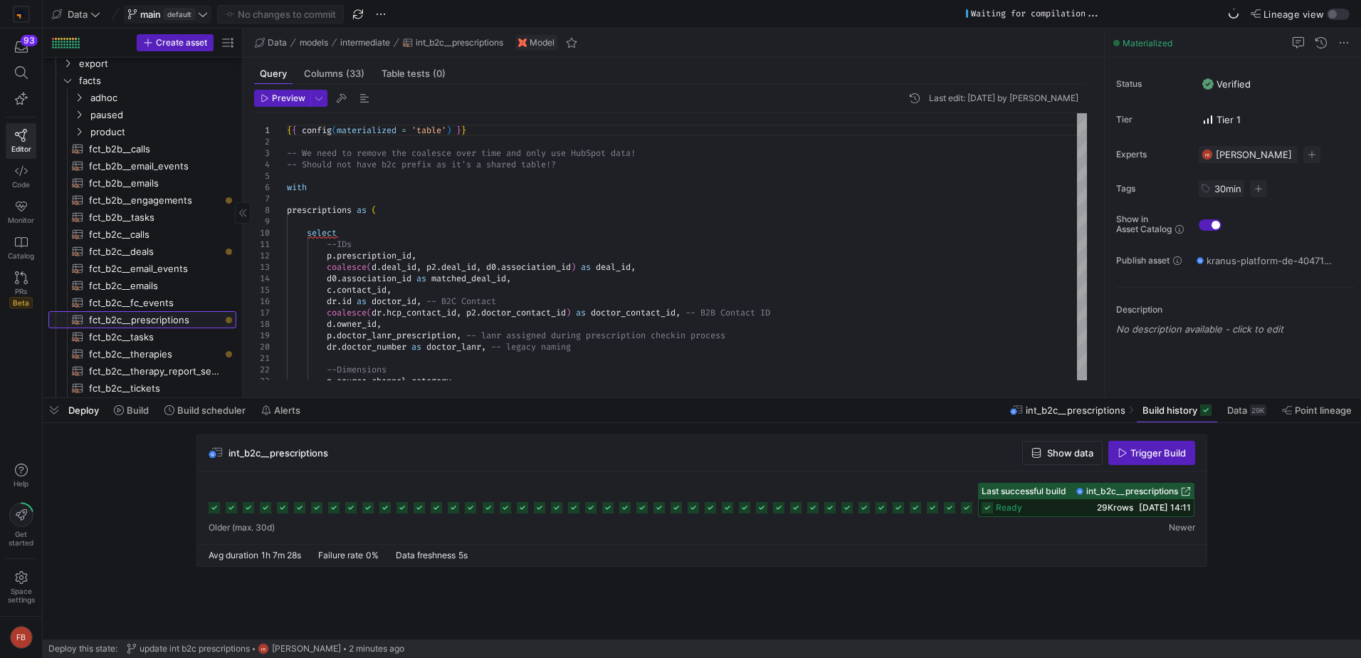
click at [189, 326] on span "fct_b2c__prescriptions​​​​​​​​​​" at bounding box center [154, 320] width 131 height 16
type textarea "{{ config(materialized = 'table') }} -- We need to remove the coalesce over tim…"
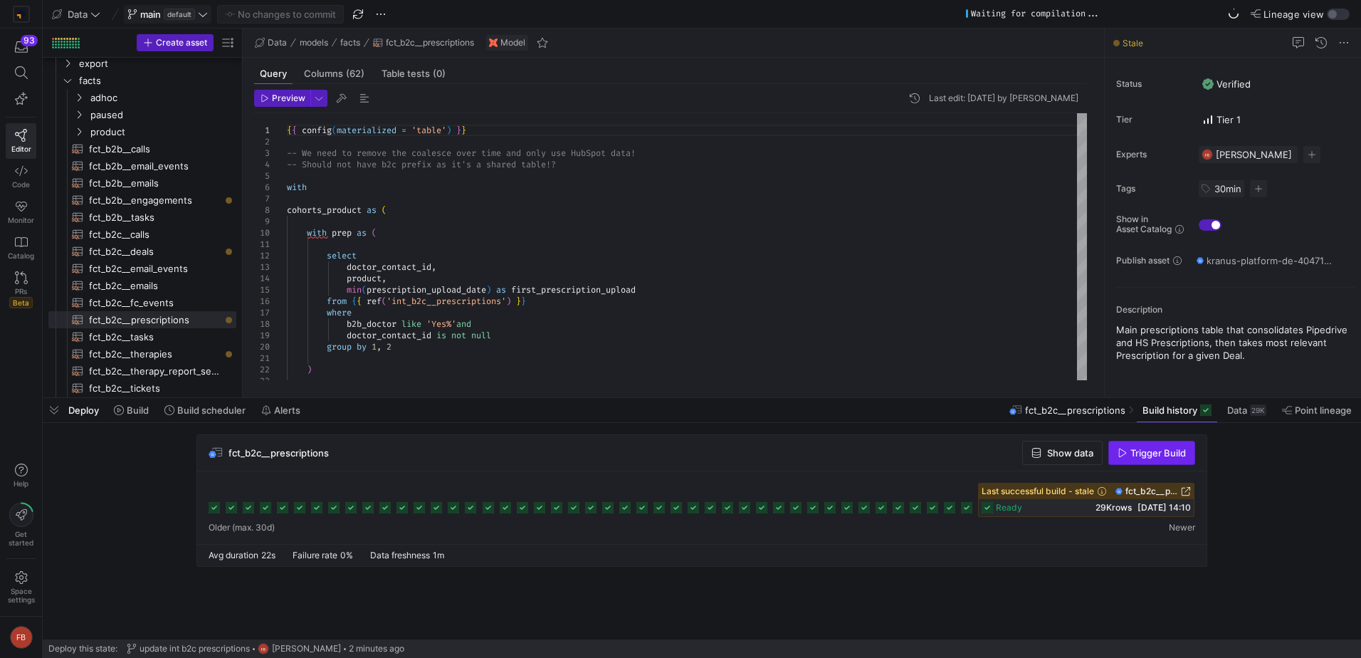
click at [1162, 459] on span "button" at bounding box center [1151, 452] width 85 height 23
